Goal: Information Seeking & Learning: Learn about a topic

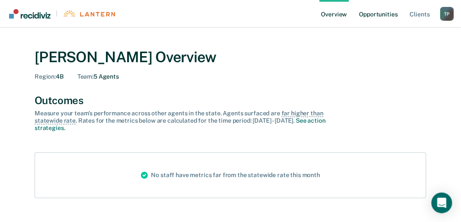
click at [377, 13] on link "Opportunities" at bounding box center [379, 14] width 42 height 28
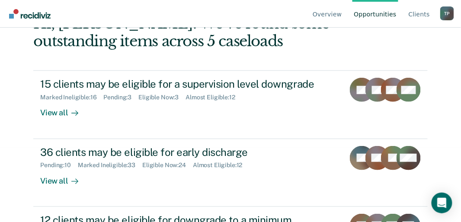
scroll to position [87, 0]
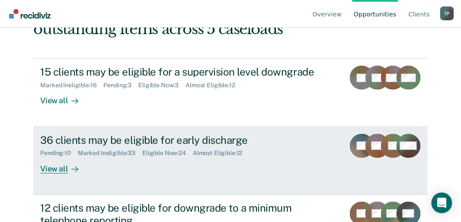
click at [52, 170] on div "View all" at bounding box center [64, 165] width 48 height 17
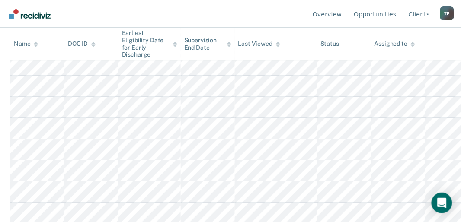
scroll to position [532, 0]
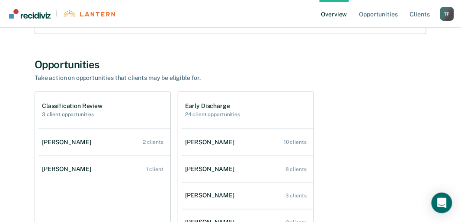
scroll to position [173, 0]
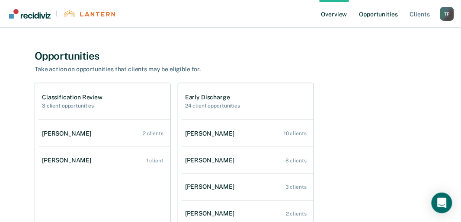
click at [372, 15] on link "Opportunities" at bounding box center [379, 14] width 42 height 28
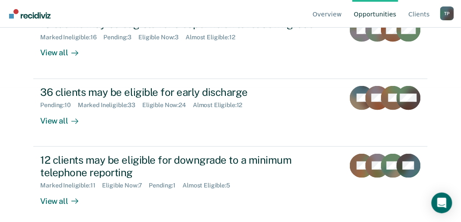
scroll to position [138, 0]
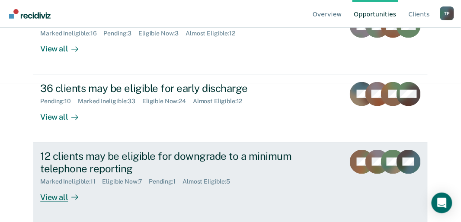
click at [52, 195] on div "View all" at bounding box center [64, 194] width 48 height 17
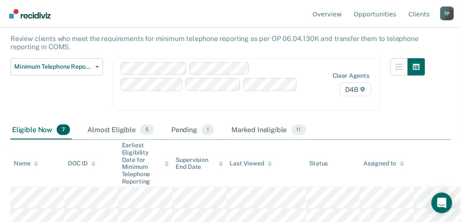
scroll to position [69, 0]
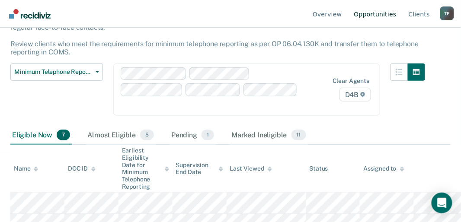
click at [388, 16] on link "Opportunities" at bounding box center [375, 14] width 46 height 28
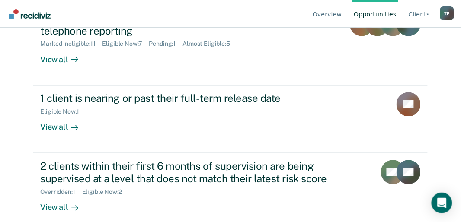
scroll to position [282, 0]
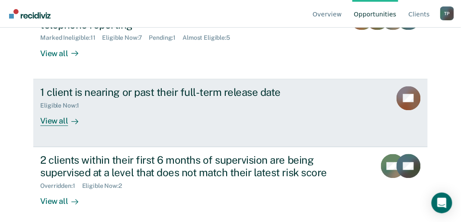
click at [57, 118] on div "View all" at bounding box center [64, 117] width 48 height 17
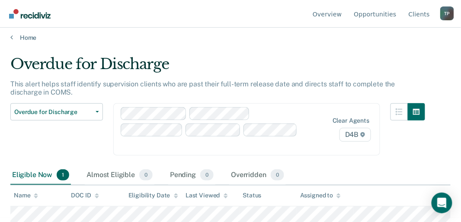
scroll to position [9, 0]
